Goal: Navigation & Orientation: Find specific page/section

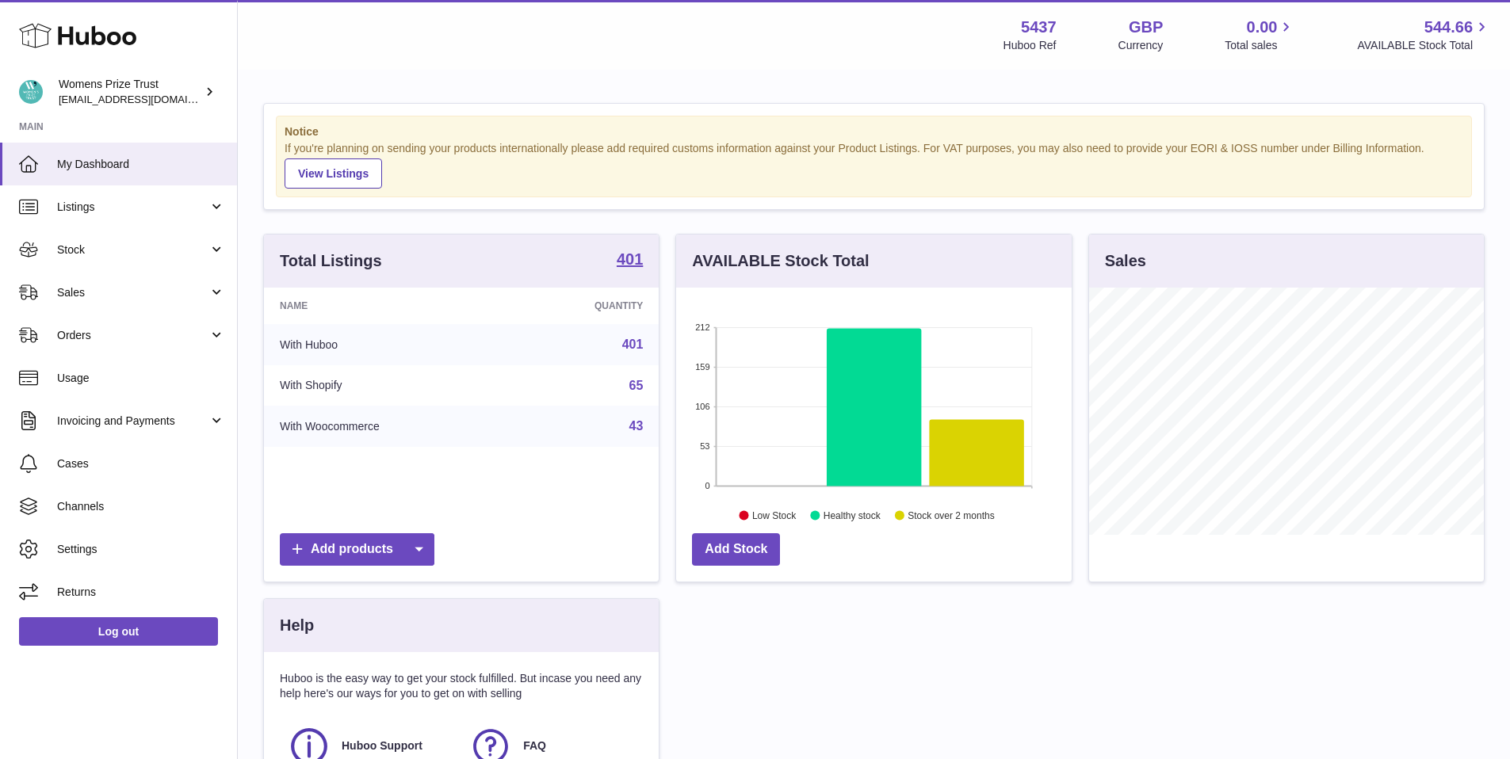
scroll to position [247, 396]
click at [86, 258] on link "Stock" at bounding box center [118, 249] width 237 height 43
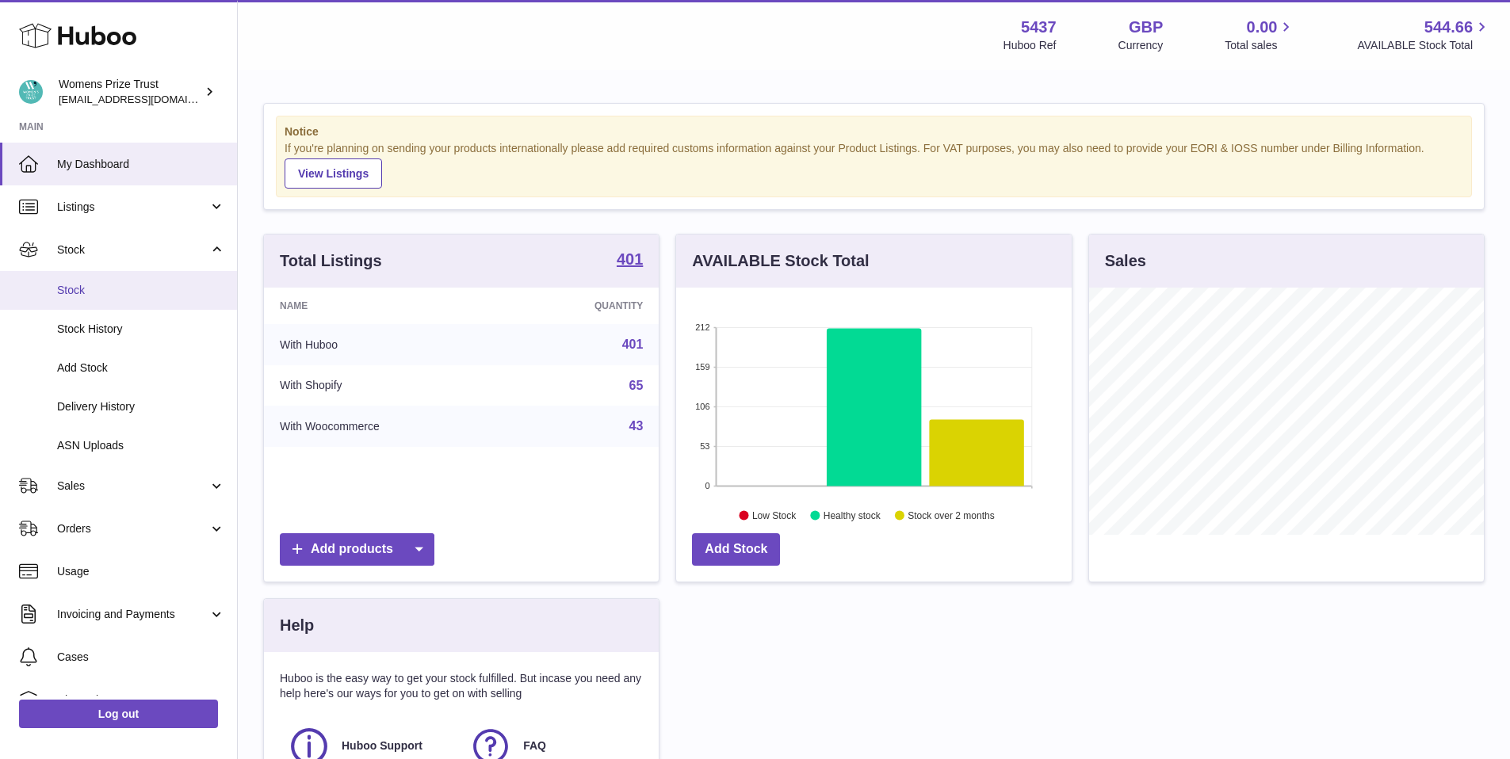
click at [92, 288] on span "Stock" at bounding box center [141, 290] width 168 height 15
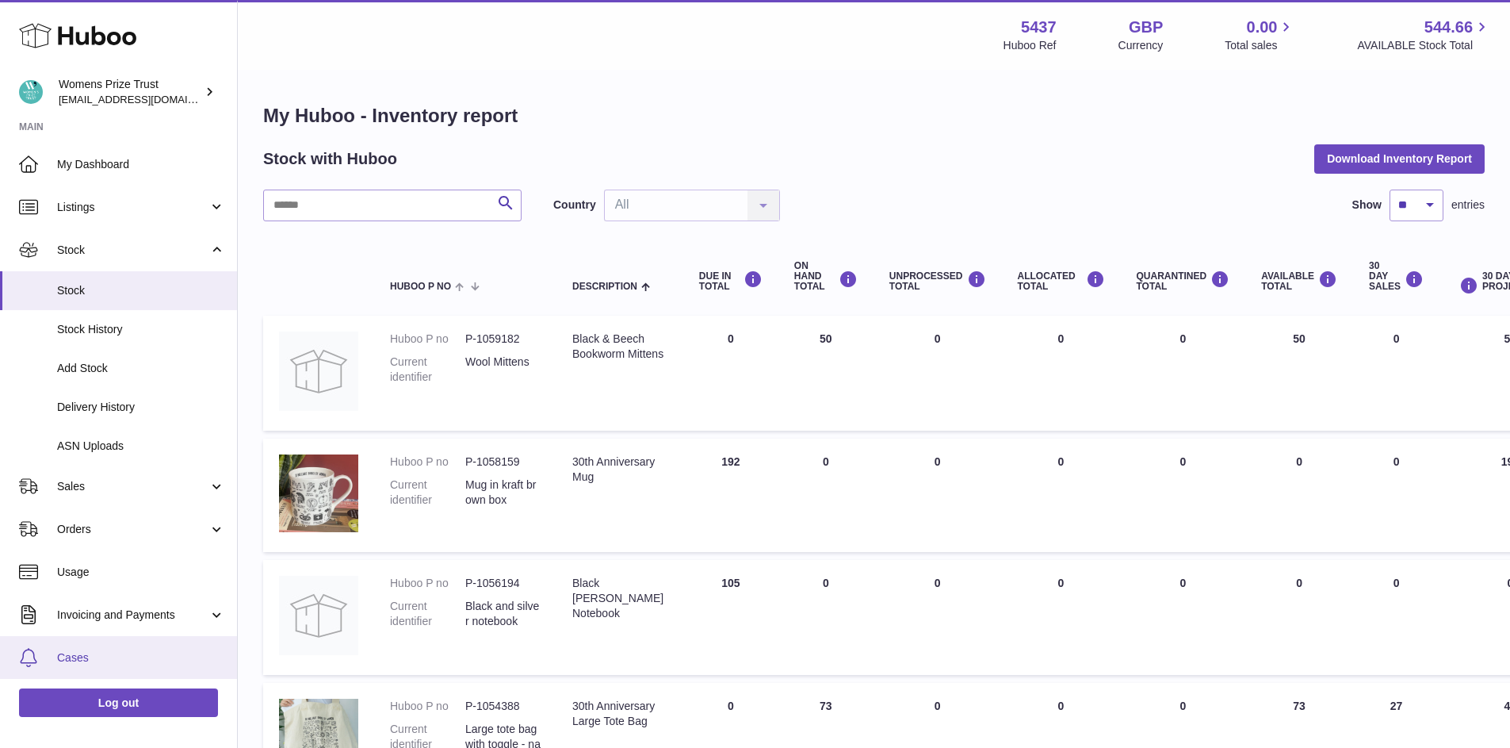
click at [101, 664] on span "Cases" at bounding box center [141, 657] width 168 height 15
